Goal: Navigation & Orientation: Find specific page/section

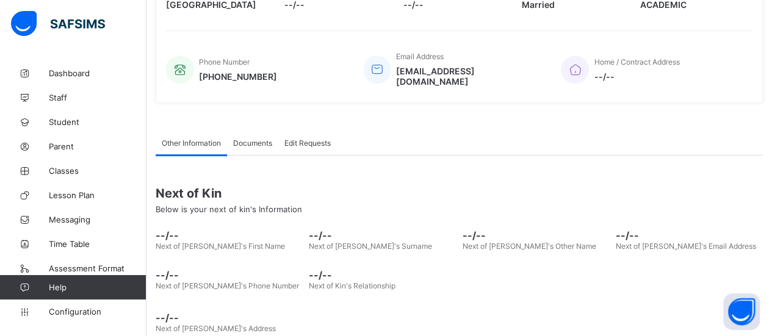
scroll to position [267, 0]
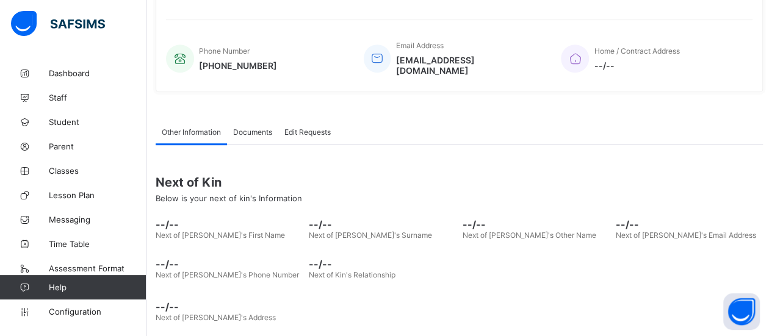
click at [67, 124] on span "Student" at bounding box center [98, 122] width 98 height 10
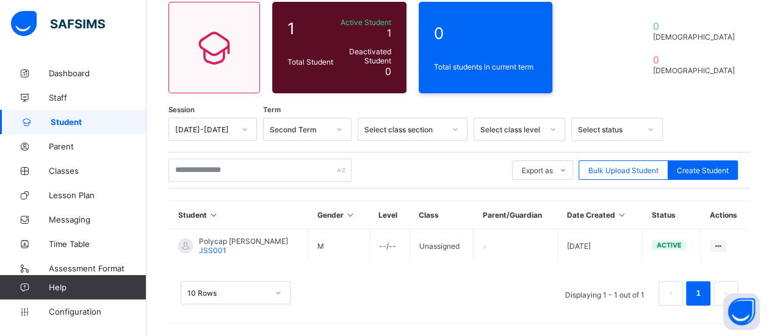
scroll to position [99, 0]
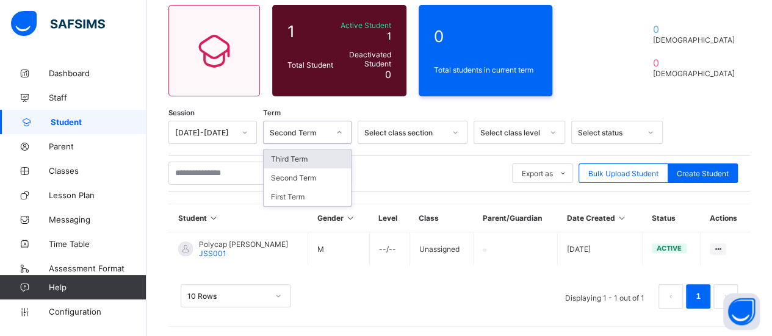
click at [342, 131] on icon at bounding box center [339, 132] width 7 height 12
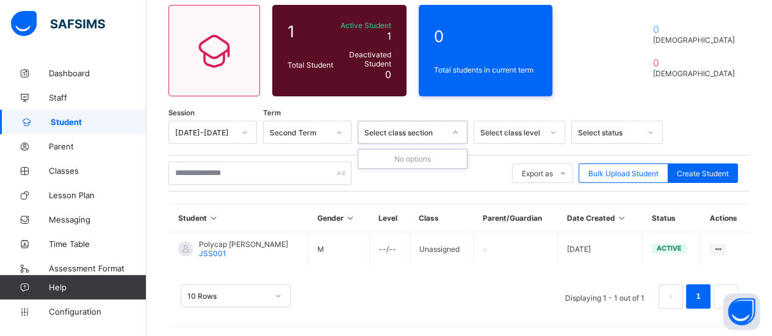
click at [457, 132] on icon at bounding box center [455, 132] width 4 height 2
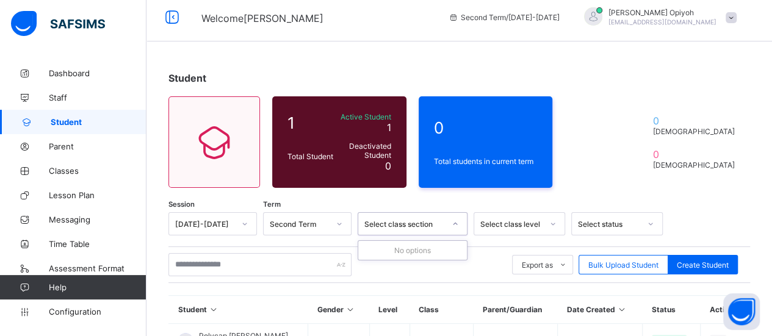
scroll to position [0, 0]
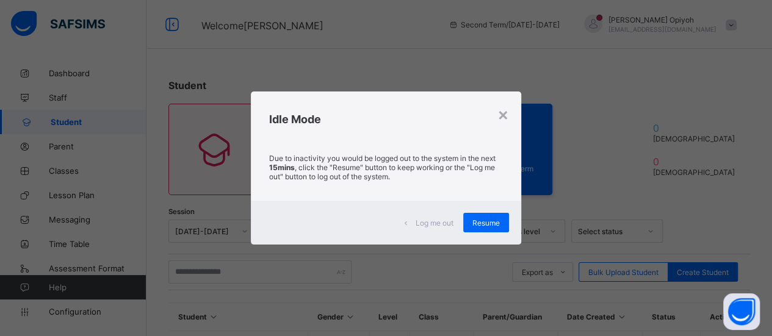
click at [478, 223] on span "Resume" at bounding box center [485, 222] width 27 height 9
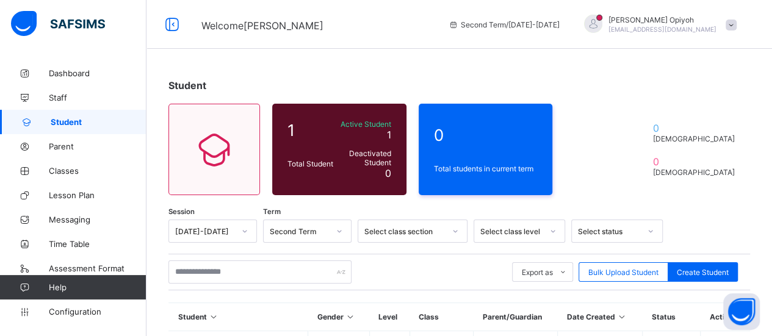
click at [64, 167] on span "Classes" at bounding box center [98, 171] width 98 height 10
